Goal: Navigation & Orientation: Find specific page/section

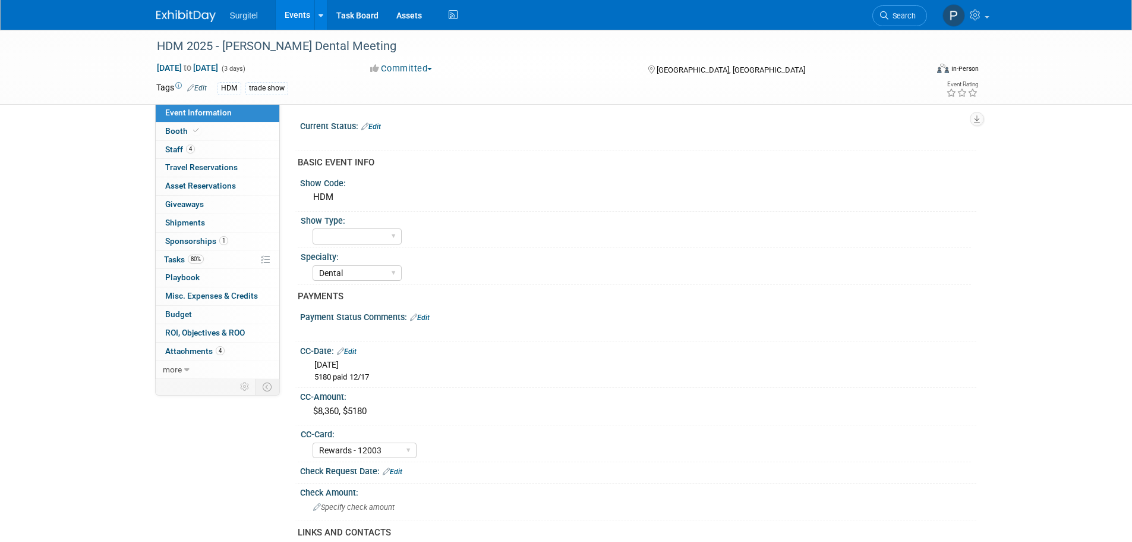
select select "Dental"
select select "Rewards - 12003"
select select "Yes"
click at [303, 15] on link "Events" at bounding box center [297, 15] width 43 height 30
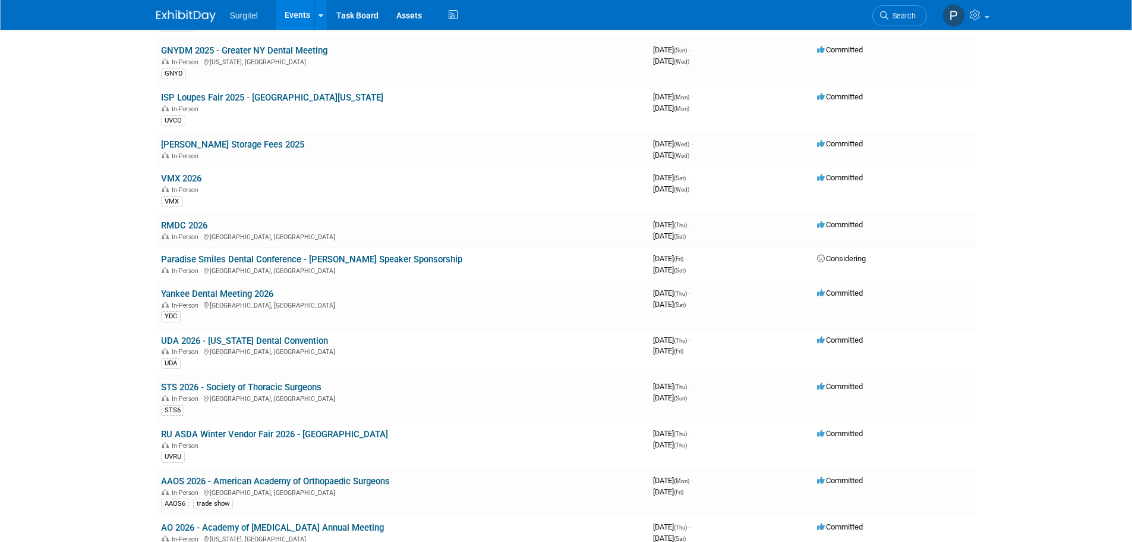
scroll to position [2927, 0]
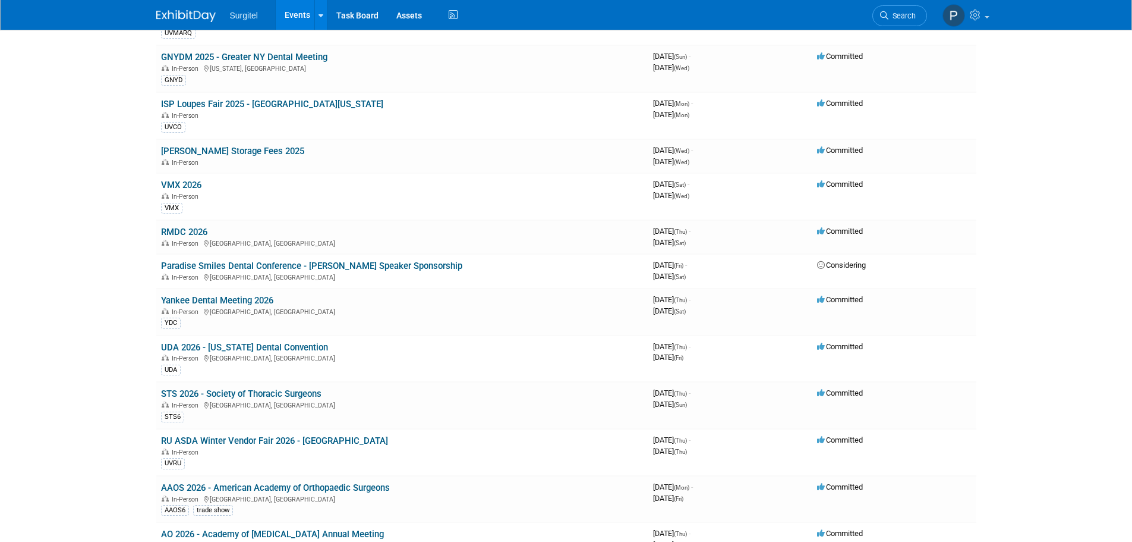
click at [222, 151] on link "[PERSON_NAME] Storage Fees 2025" at bounding box center [232, 151] width 143 height 11
